Goal: Find specific page/section

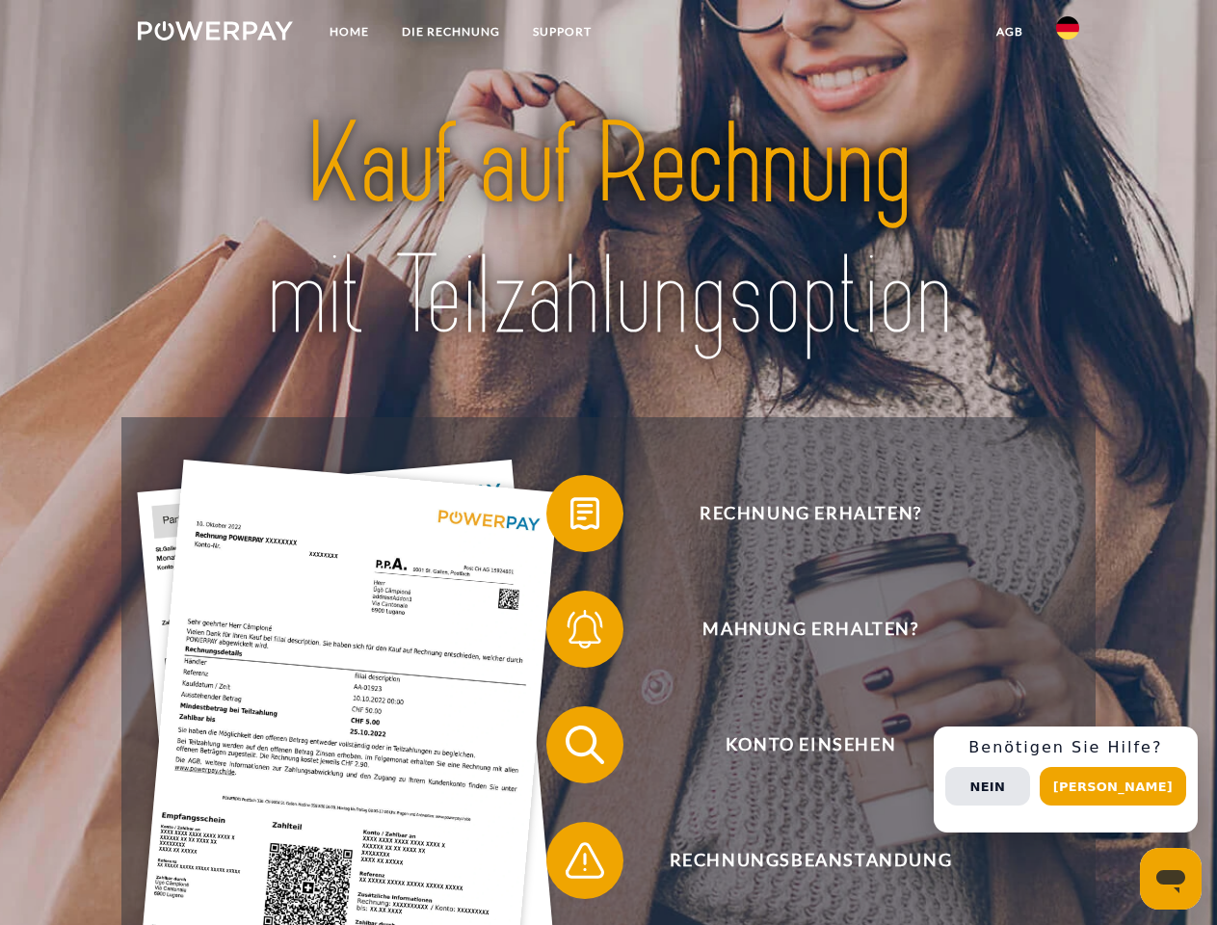
click at [215, 34] on img at bounding box center [215, 30] width 155 height 19
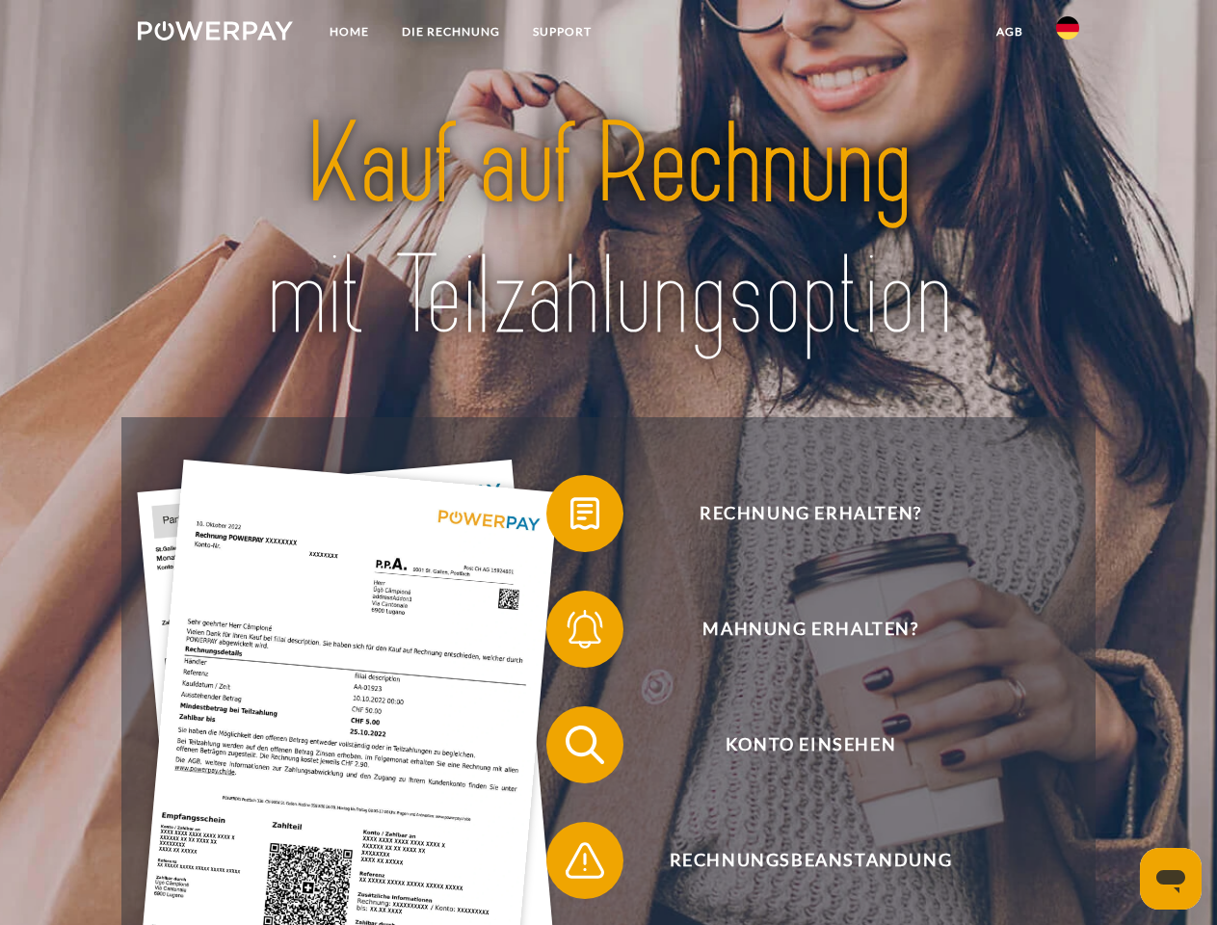
click at [1068, 34] on img at bounding box center [1067, 27] width 23 height 23
click at [1009, 32] on link "agb" at bounding box center [1010, 31] width 60 height 35
click at [571, 518] on span at bounding box center [556, 513] width 96 height 96
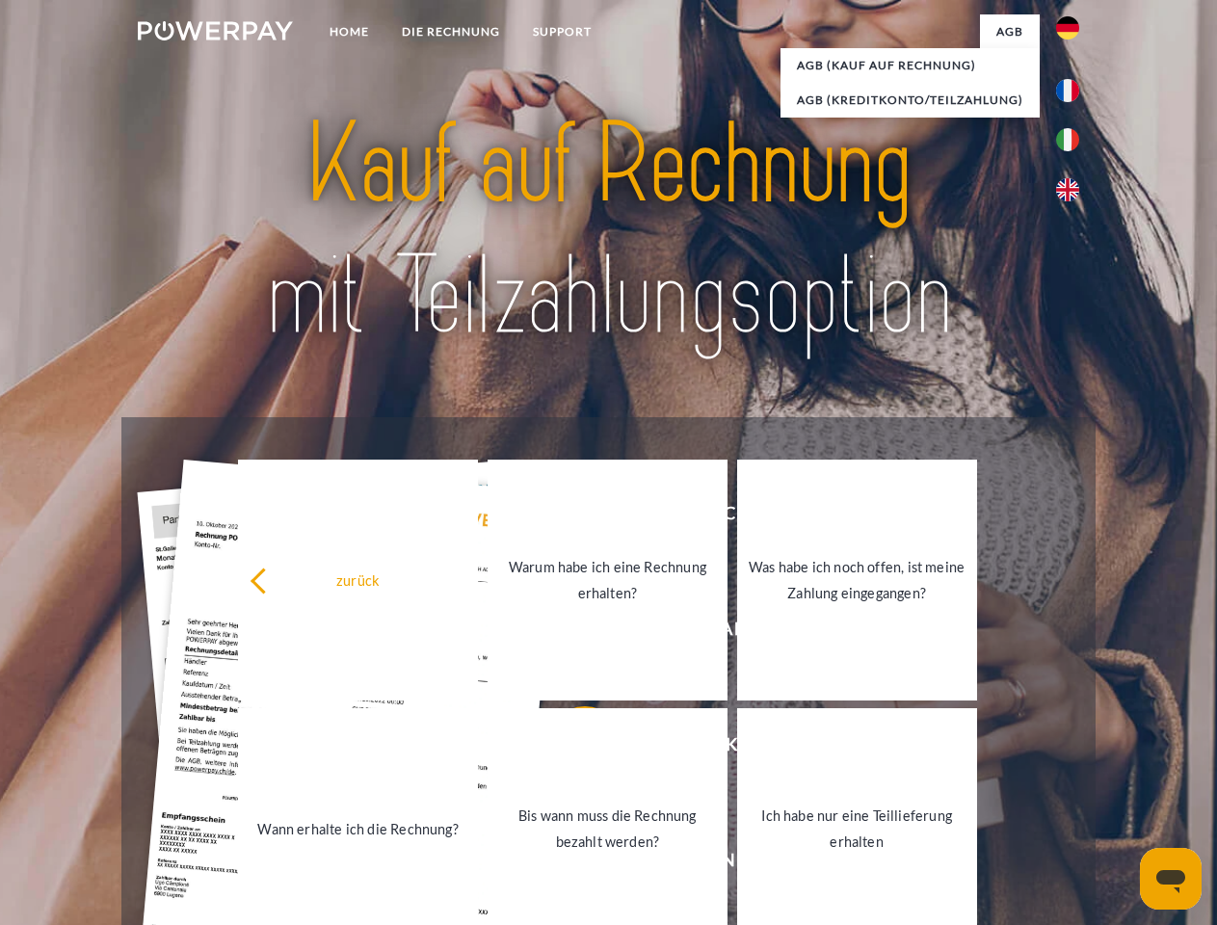
click at [571, 749] on span at bounding box center [556, 745] width 96 height 96
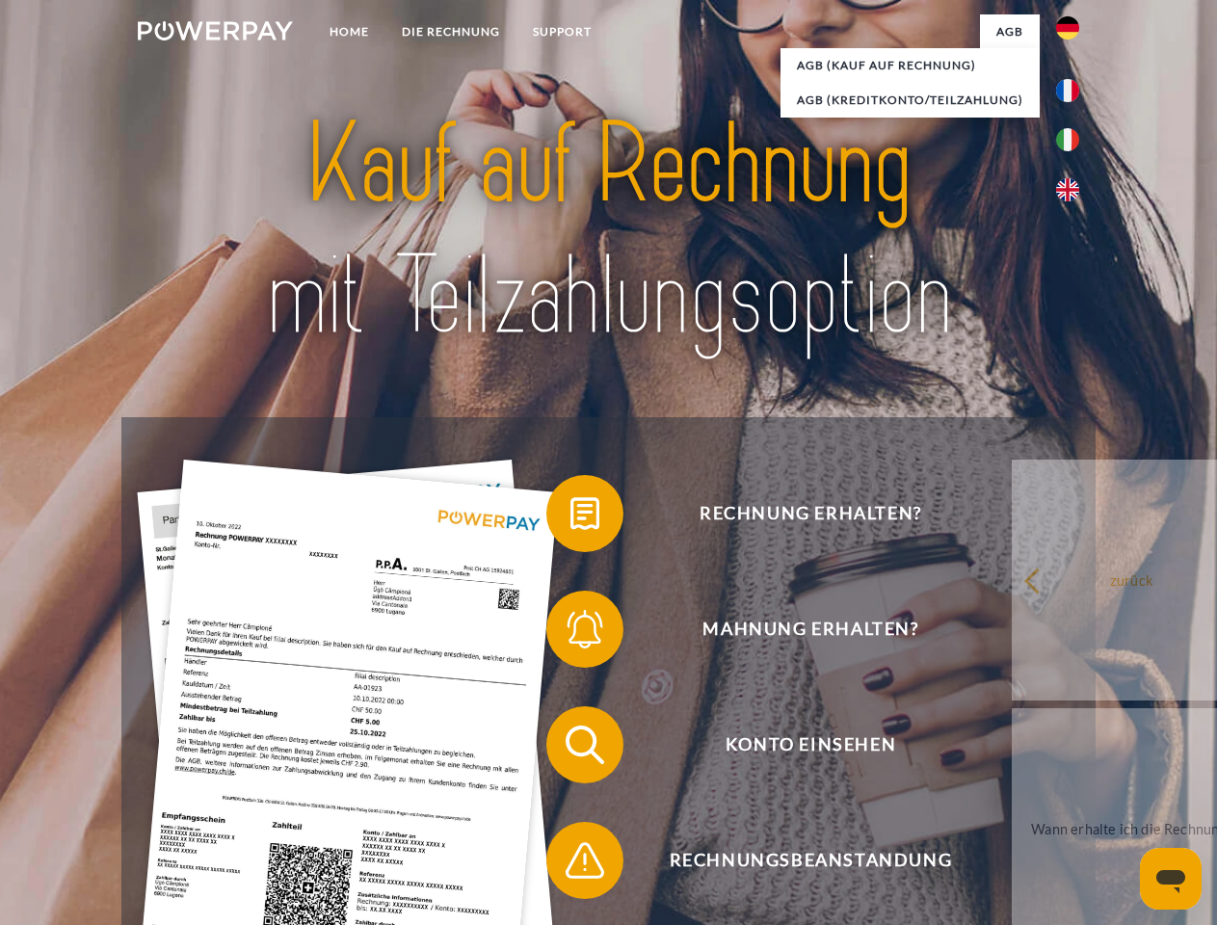
click at [571, 864] on span at bounding box center [556, 860] width 96 height 96
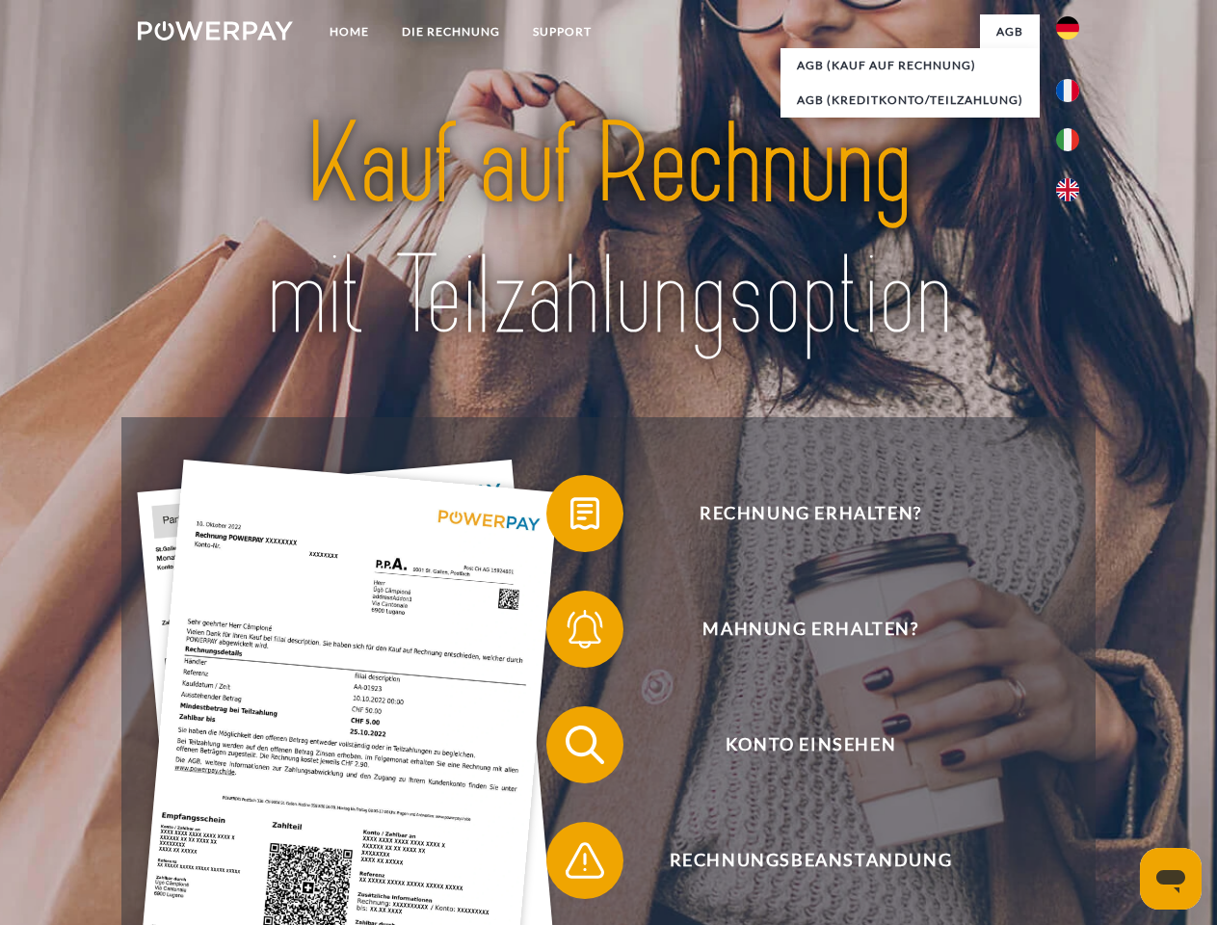
click at [1073, 780] on div "Rechnung erhalten? Mahnung erhalten? Konto einsehen" at bounding box center [607, 802] width 973 height 771
click at [1025, 784] on span "Konto einsehen" at bounding box center [810, 744] width 472 height 77
click at [1120, 786] on header "Home DIE RECHNUNG SUPPORT" at bounding box center [608, 665] width 1217 height 1331
